Goal: Information Seeking & Learning: Learn about a topic

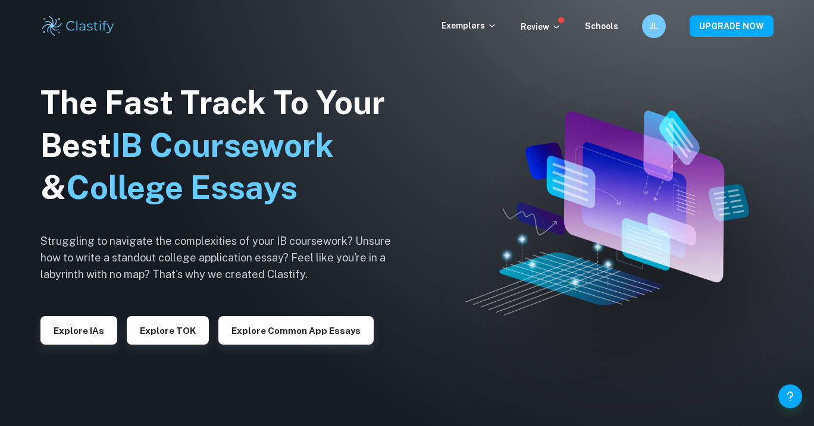
click at [479, 7] on div "Exemplars Review Schools JL UPGRADE NOW" at bounding box center [407, 26] width 814 height 52
click at [479, 20] on p "Exemplars" at bounding box center [468, 25] width 55 height 13
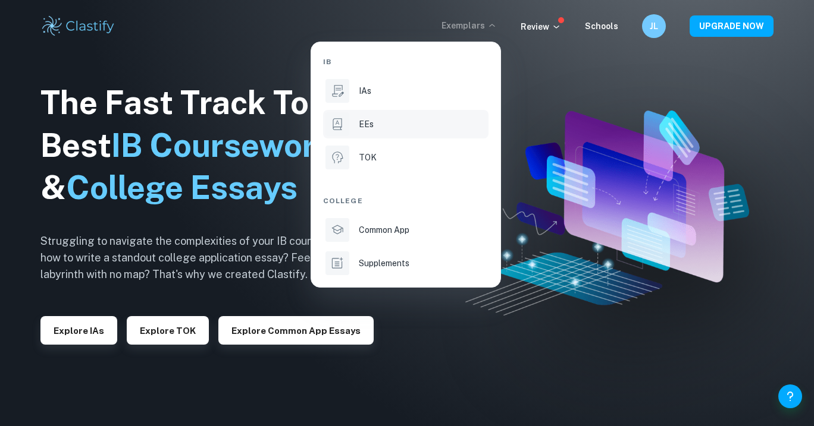
click at [431, 126] on div "EEs" at bounding box center [422, 124] width 127 height 13
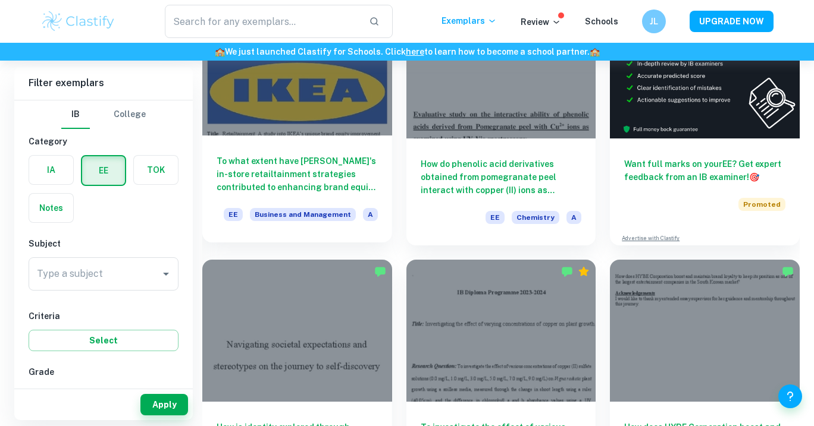
scroll to position [158, 0]
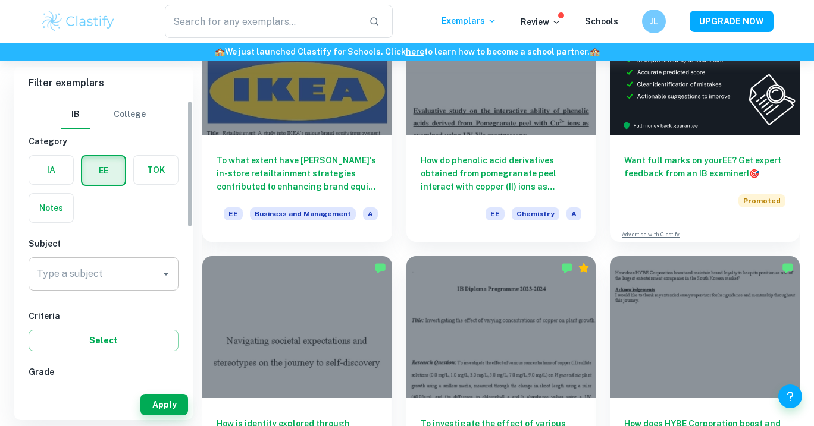
click at [140, 274] on input "Type a subject" at bounding box center [94, 274] width 121 height 23
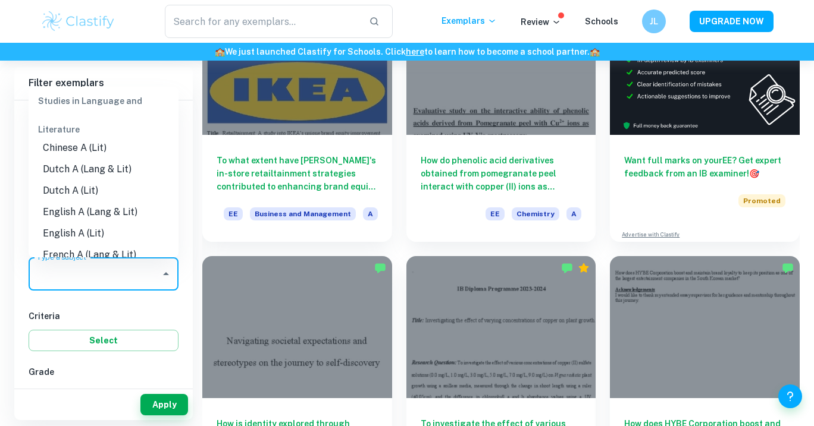
scroll to position [109, 0]
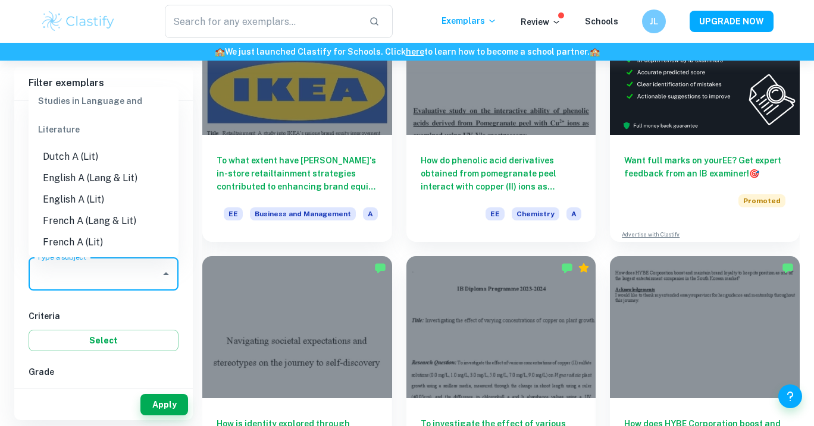
click at [136, 174] on li "English A (Lang & Lit)" at bounding box center [104, 178] width 150 height 21
type input "English A (Lang & Lit)"
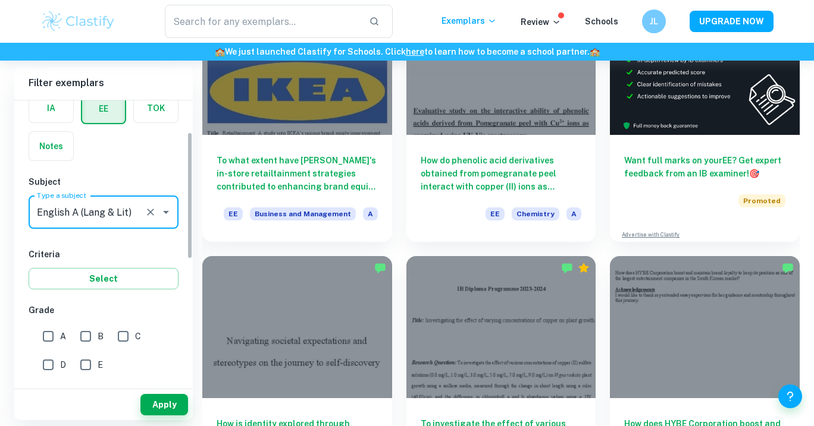
scroll to position [72, 0]
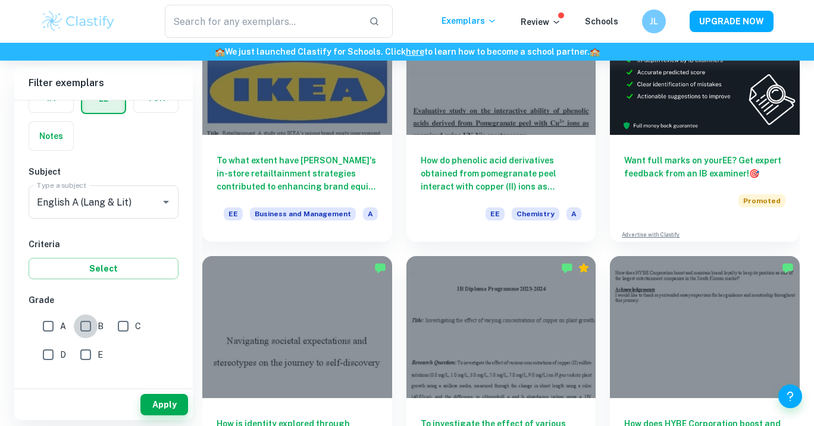
click at [81, 331] on input "B" at bounding box center [86, 327] width 24 height 24
checkbox input "true"
click at [45, 322] on input "A" at bounding box center [48, 327] width 24 height 24
checkbox input "true"
click at [108, 328] on div "B" at bounding box center [94, 324] width 37 height 29
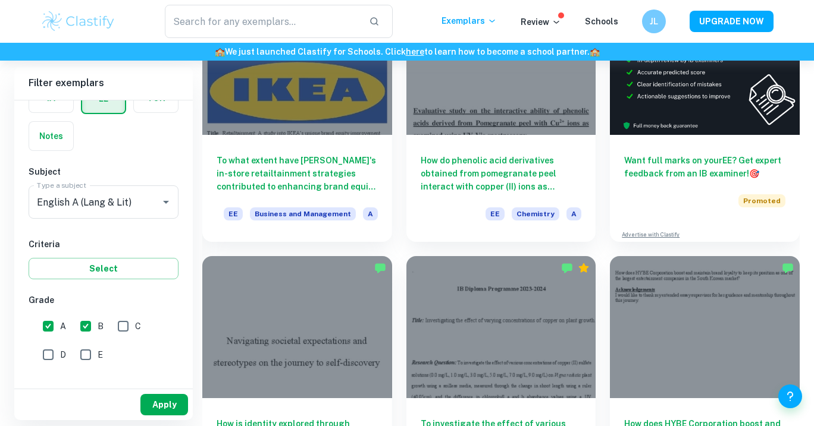
click at [168, 404] on button "Apply" at bounding box center [164, 404] width 48 height 21
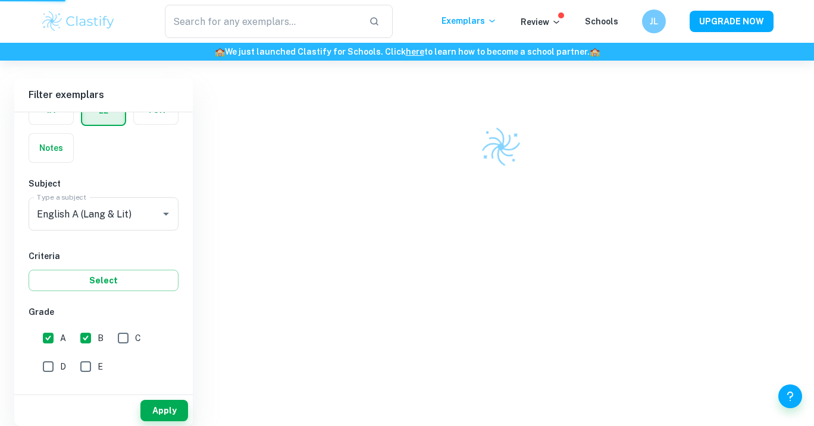
scroll to position [61, 0]
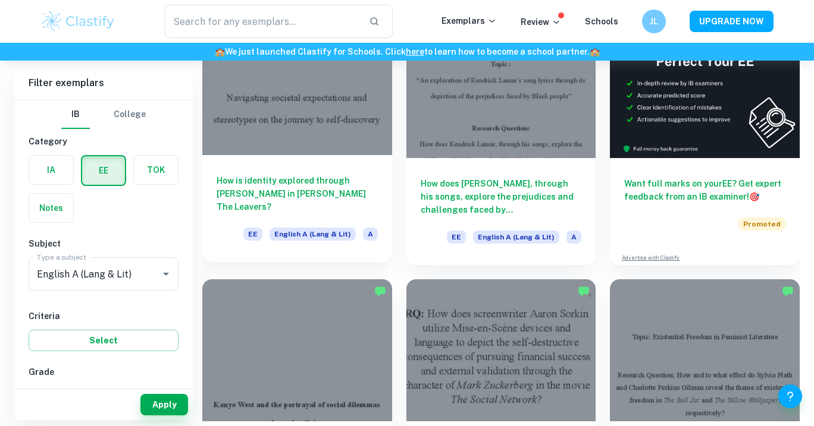
scroll to position [125, 0]
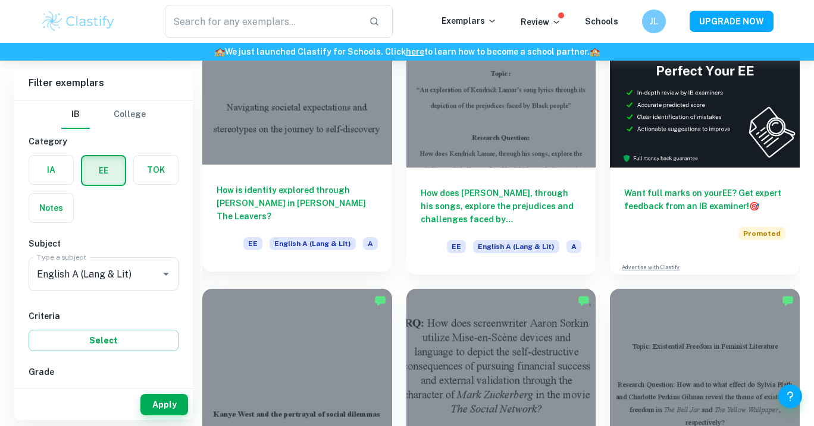
click at [340, 149] on div at bounding box center [297, 94] width 190 height 142
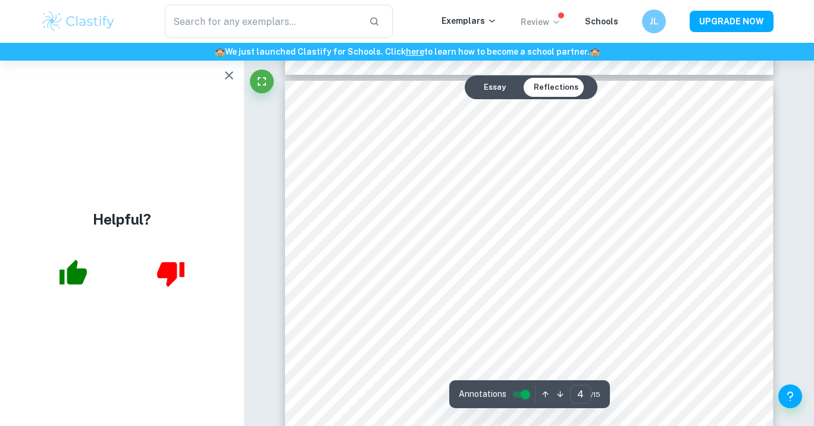
scroll to position [2856, 0]
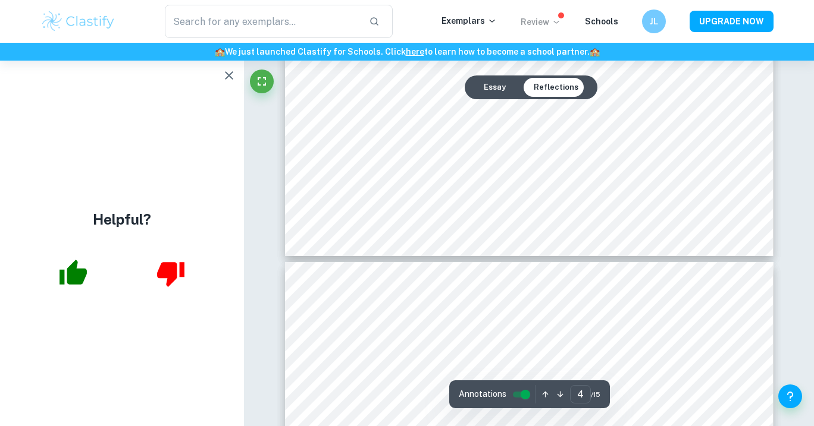
type input "5"
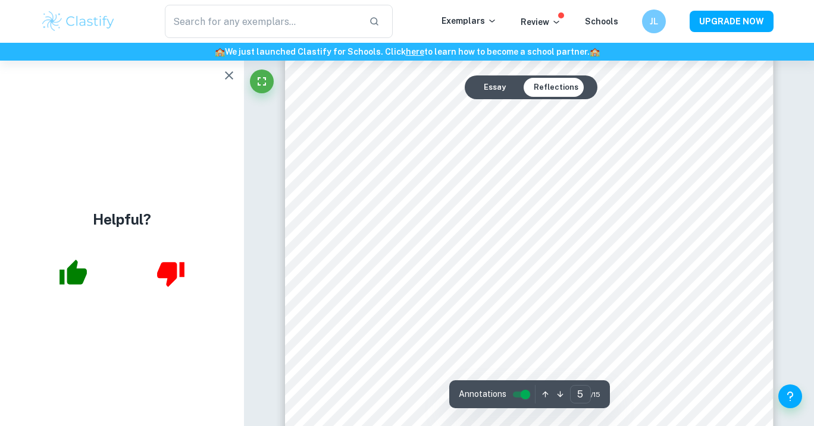
scroll to position [3121, 0]
